Goal: Check status: Check status

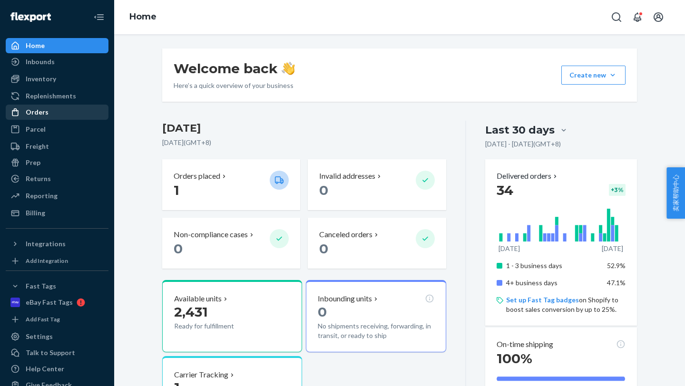
click at [43, 109] on div "Orders" at bounding box center [37, 112] width 23 height 10
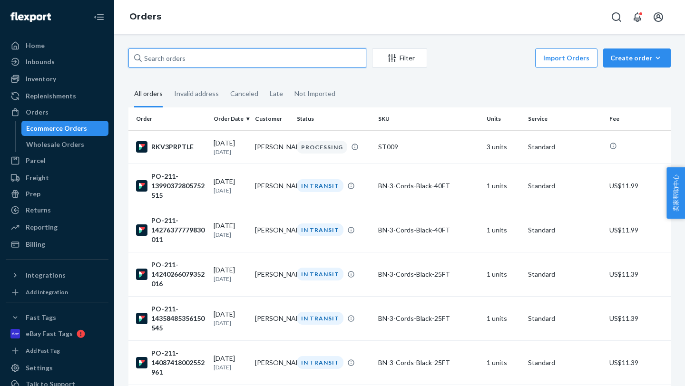
click at [224, 58] on input "text" at bounding box center [247, 58] width 238 height 19
paste input "PO-211-13990372805752515"
type input "PO-211-13990372805752515"
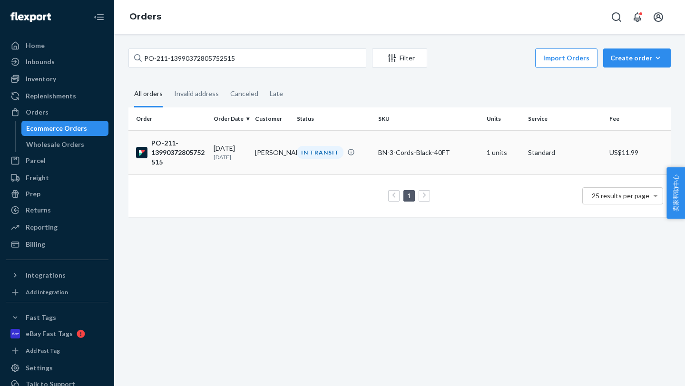
click at [195, 158] on div "PO-211-13990372805752515" at bounding box center [171, 152] width 70 height 29
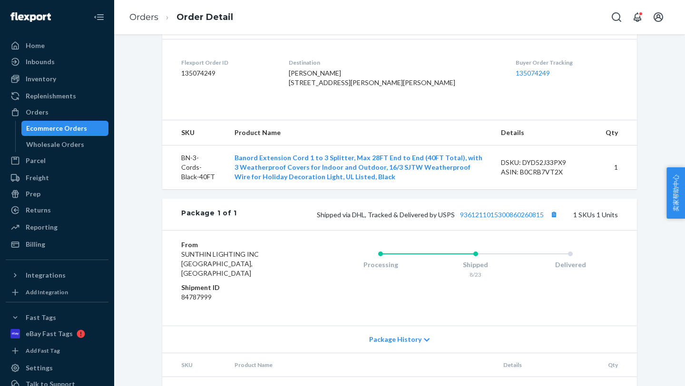
scroll to position [255, 0]
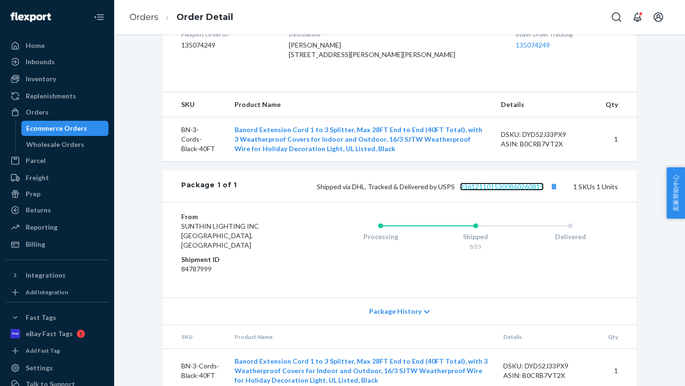
click at [526, 191] on link "9361211015300860260815" at bounding box center [502, 187] width 84 height 8
click at [47, 46] on div "Home" at bounding box center [57, 45] width 101 height 13
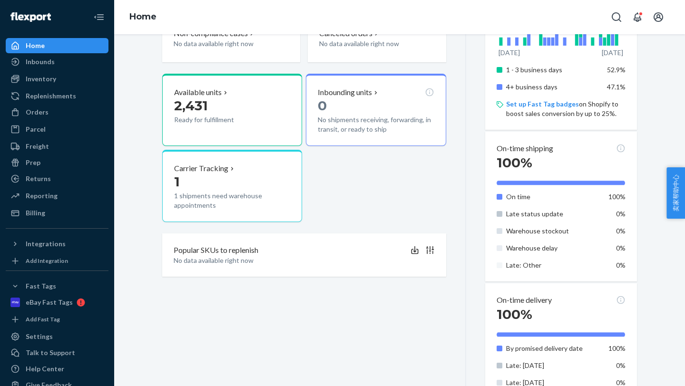
scroll to position [129, 0]
